Goal: Task Accomplishment & Management: Manage account settings

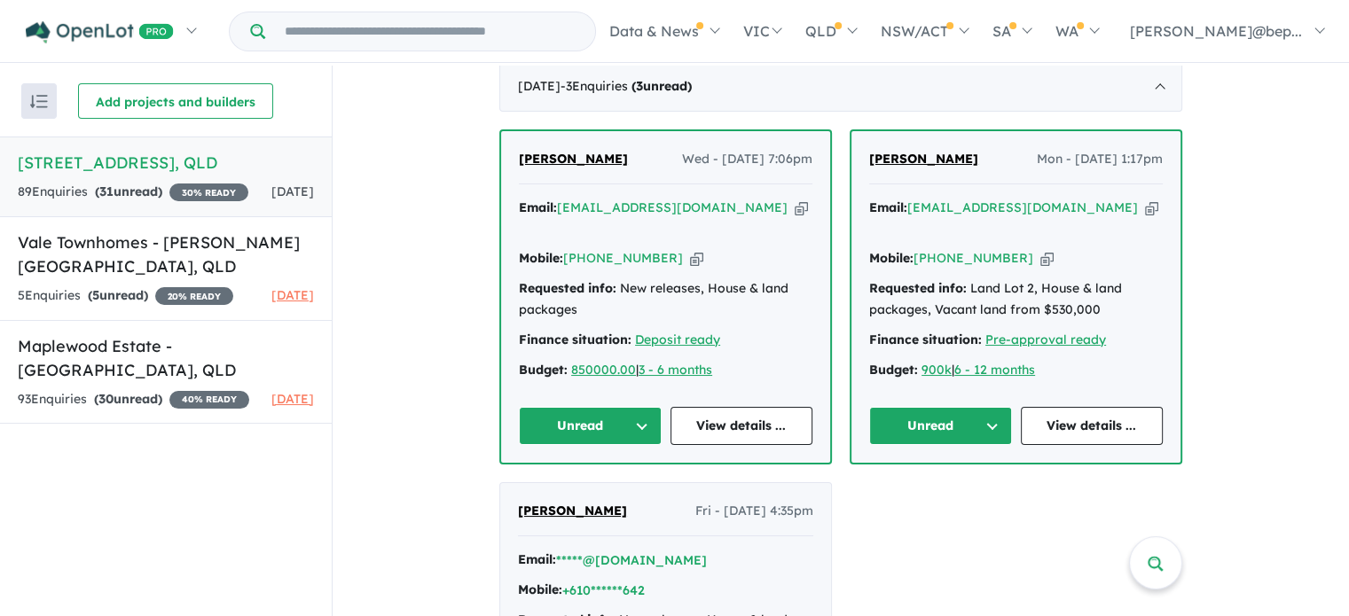
scroll to position [495, 0]
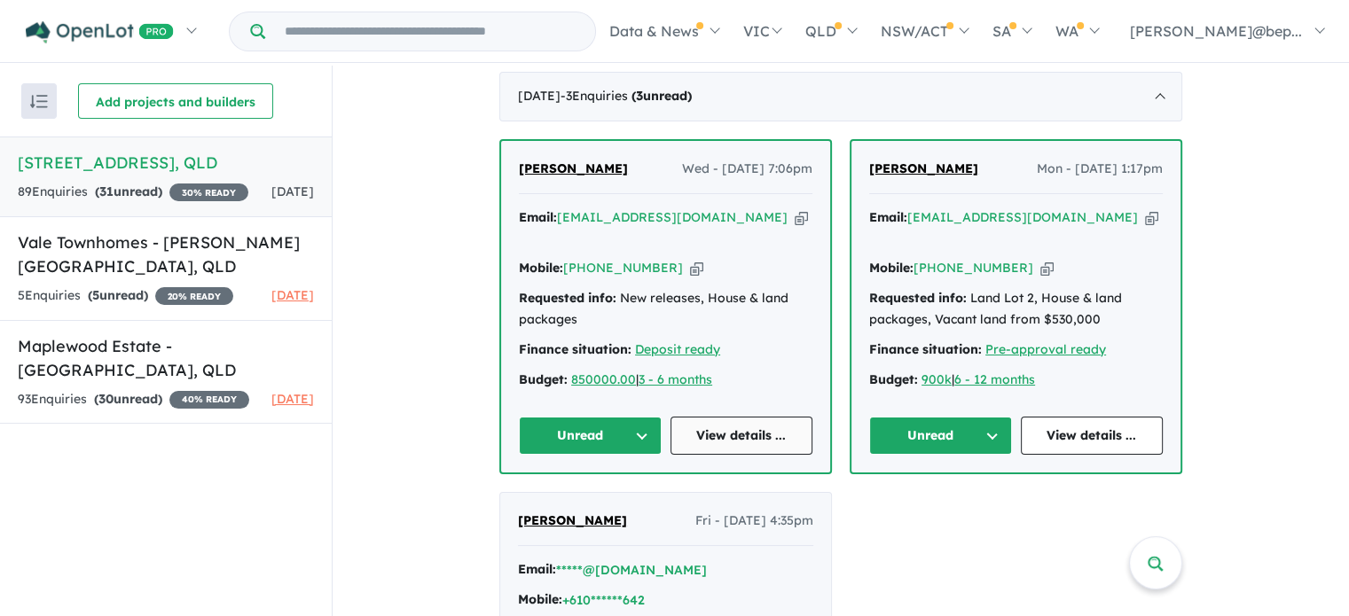
click at [722, 417] on link "View details ..." at bounding box center [741, 436] width 143 height 38
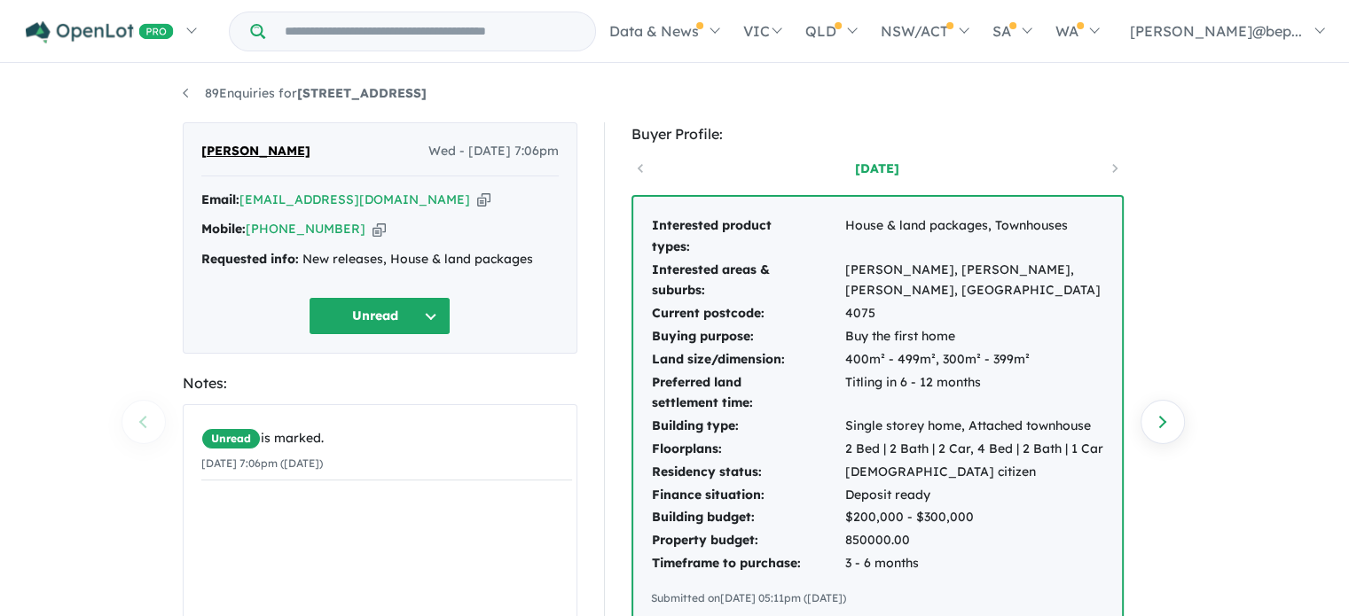
click at [477, 202] on icon "button" at bounding box center [483, 200] width 13 height 19
drag, startPoint x: 473, startPoint y: 88, endPoint x: 300, endPoint y: 94, distance: 173.0
click at [300, 94] on ul "89 Enquiries for 17 Vietnam Street - Inala" at bounding box center [675, 93] width 984 height 21
click at [265, 262] on strong "Requested info:" at bounding box center [250, 259] width 98 height 16
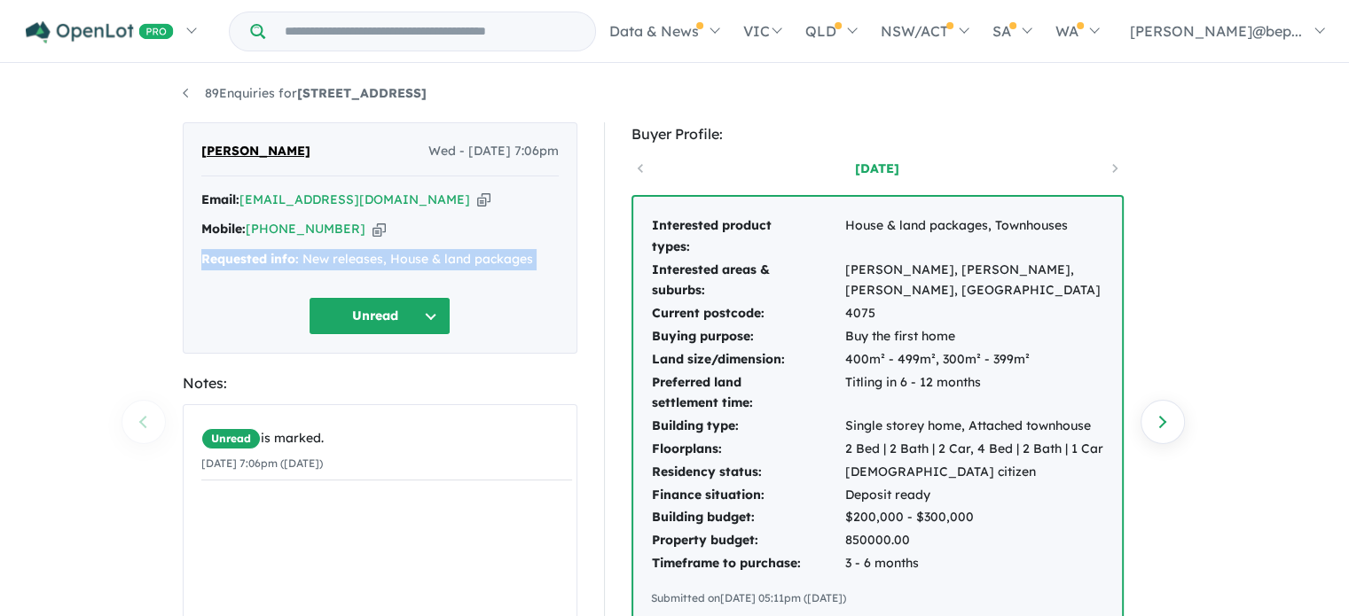
click at [265, 262] on strong "Requested info:" at bounding box center [250, 259] width 98 height 16
copy div "Requested info: New releases, House & land packages Unread"
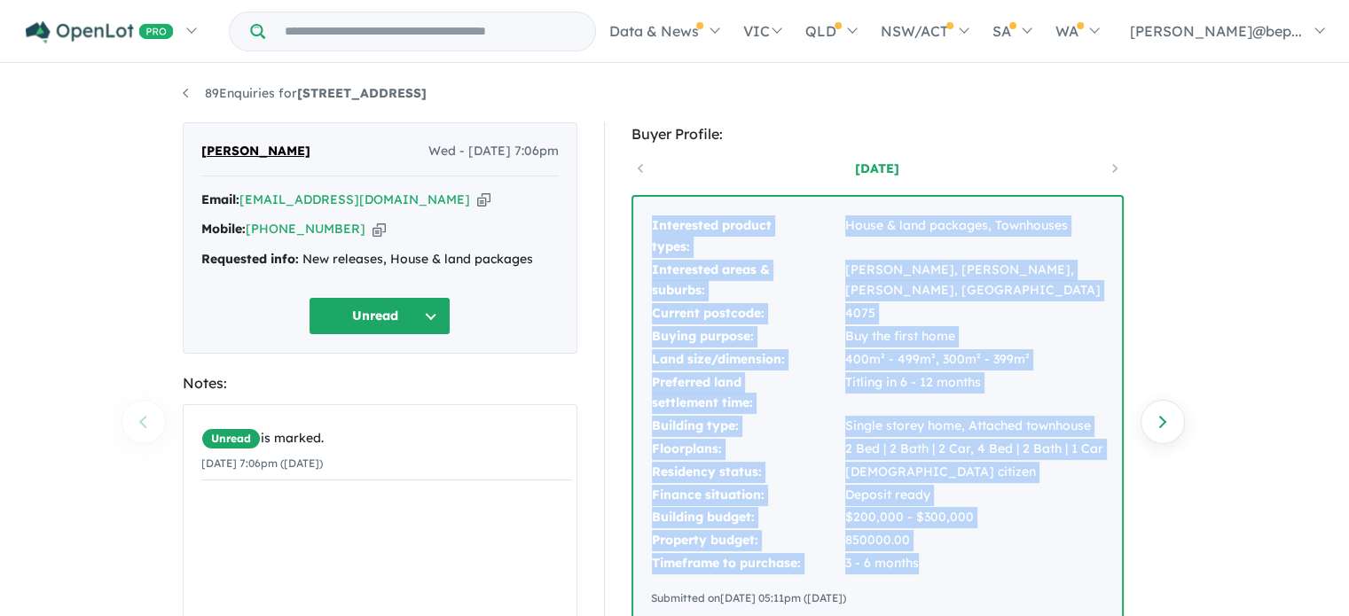
drag, startPoint x: 649, startPoint y: 230, endPoint x: 926, endPoint y: 556, distance: 427.8
click at [926, 556] on div "Interested product types: House & land packages, Townhouses Interested areas & …" at bounding box center [877, 411] width 489 height 428
copy tbody "Interested product types: House & land packages, Townhouses Interested areas & …"
